Goal: Task Accomplishment & Management: Complete application form

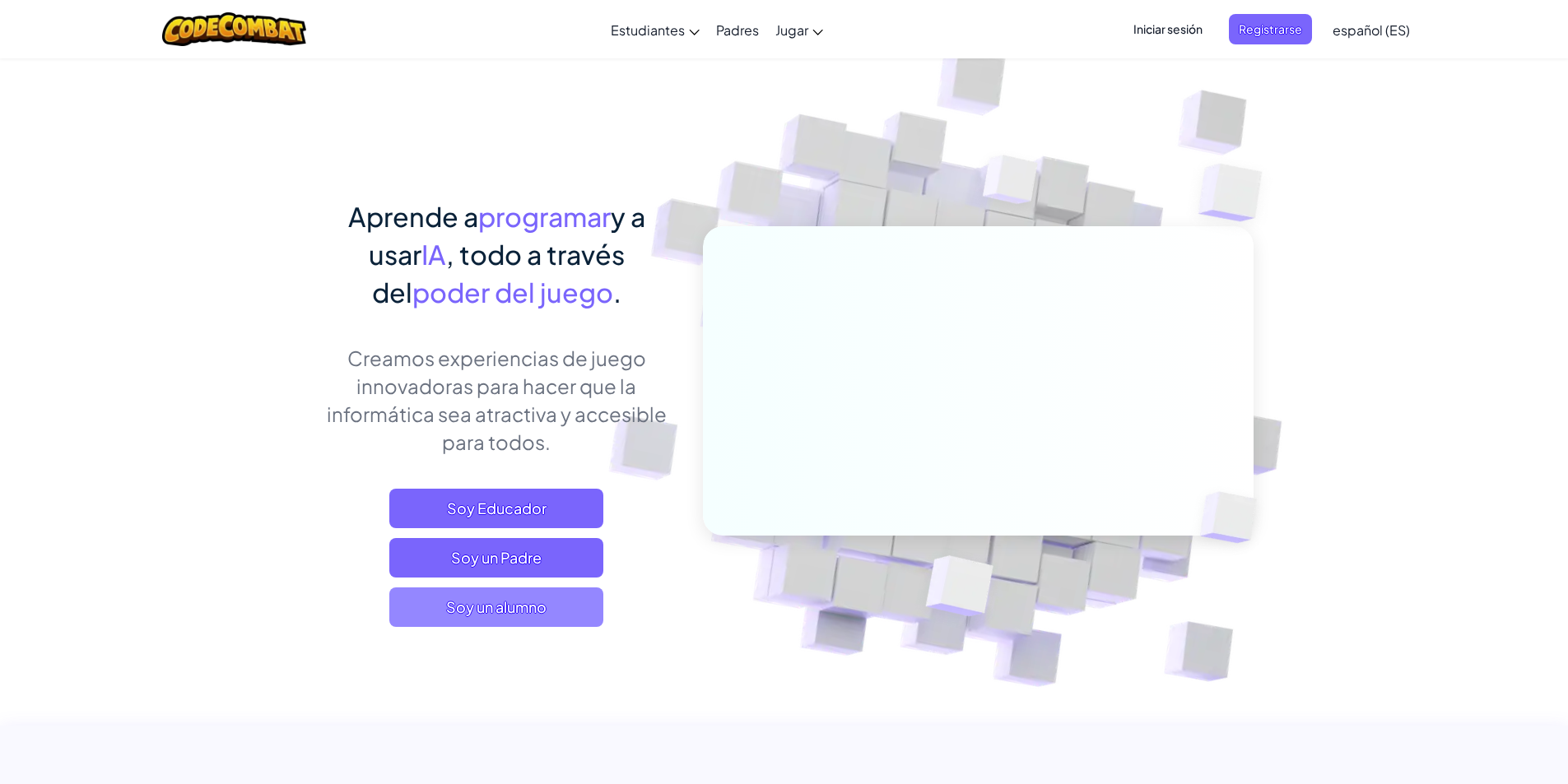
click at [580, 617] on span "Soy un alumno" at bounding box center [496, 607] width 214 height 40
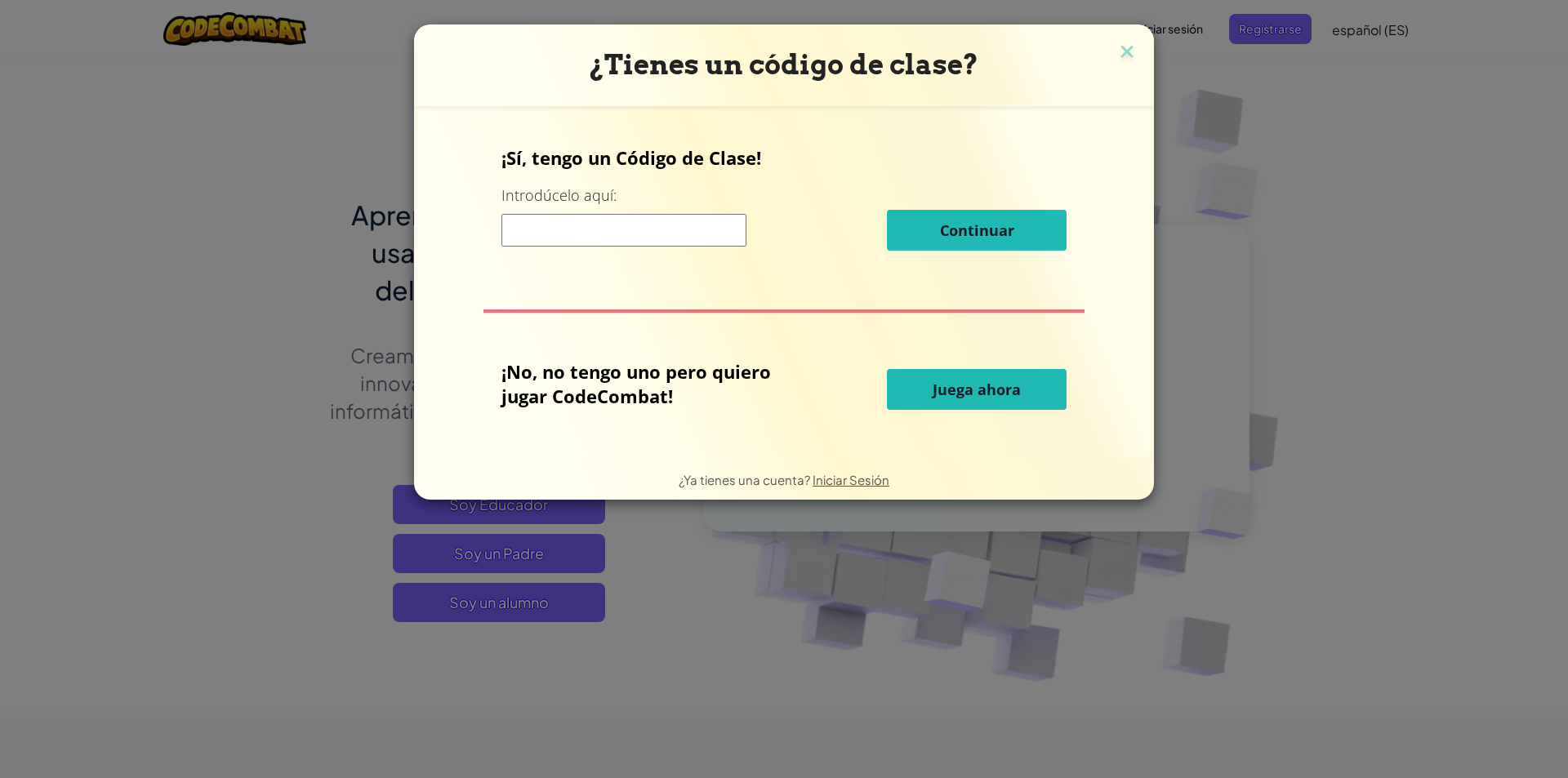
click at [708, 245] on input at bounding box center [623, 230] width 245 height 32
click at [292, 358] on div "¿Tienes un código de clase? ¡Sí, tengo un Código de Clase! Introdúcelo aquí: Co…" at bounding box center [784, 389] width 1568 height 778
click at [568, 240] on input at bounding box center [623, 230] width 245 height 32
type input "f"
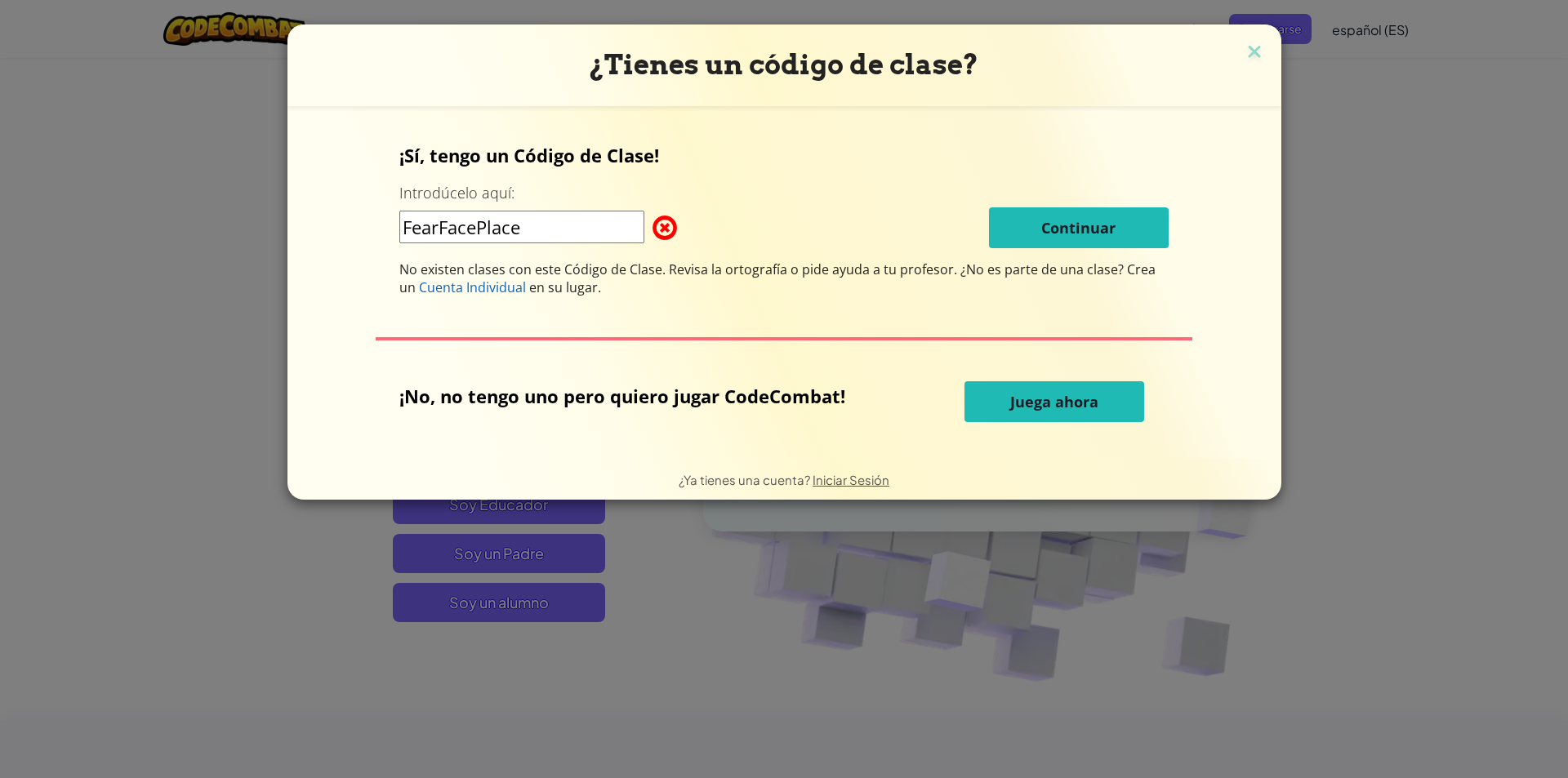
click at [540, 241] on input "FearFacePlace" at bounding box center [521, 227] width 245 height 32
click at [928, 140] on div "¡Sí, tengo un Código de Clase! Introdúcelo aquí: FearFacePlace Continuar No exi…" at bounding box center [784, 283] width 961 height 321
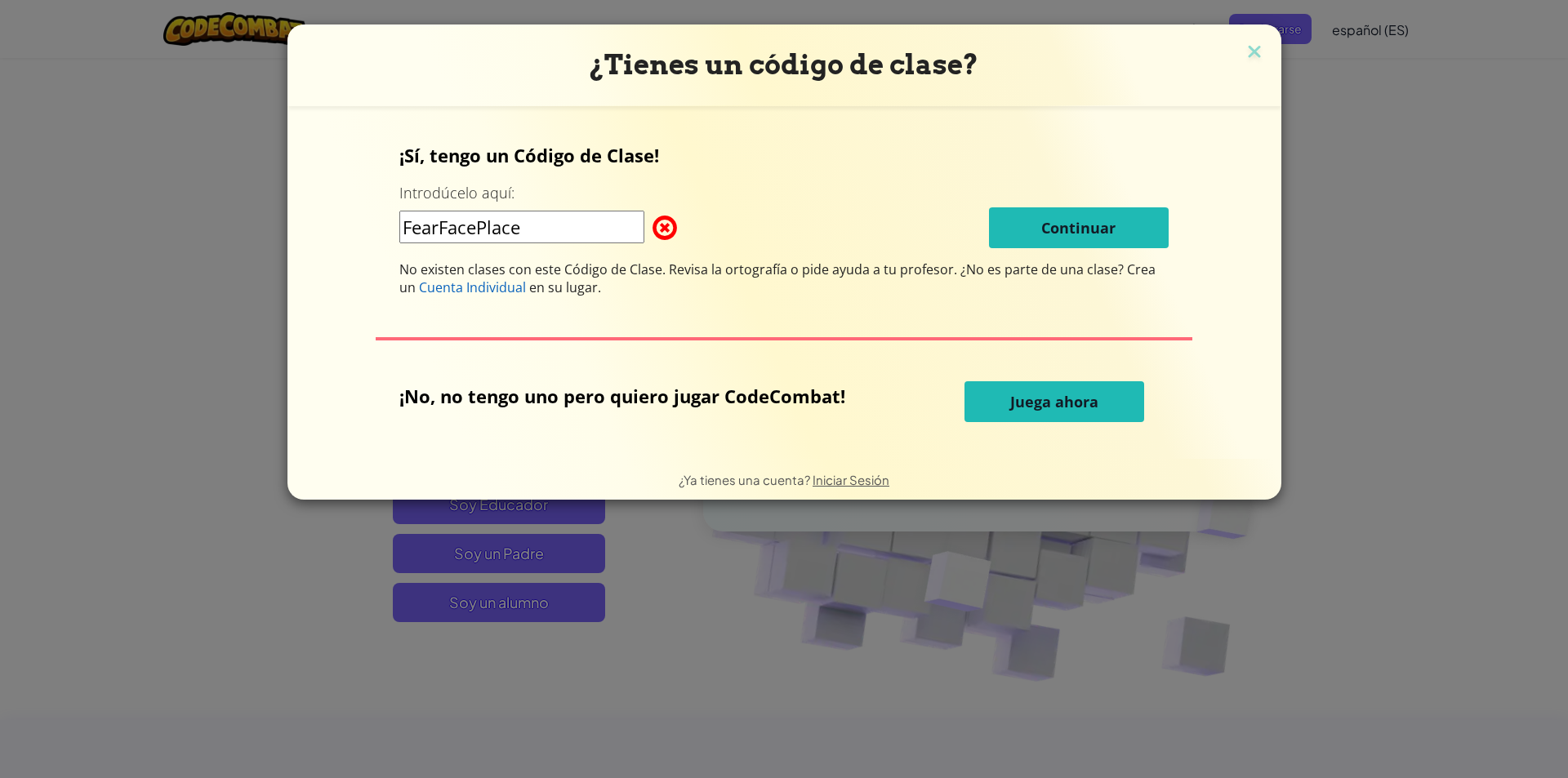
click at [555, 219] on input "FearFacePlace" at bounding box center [521, 227] width 245 height 32
type input "FearFacePlage"
